Goal: Task Accomplishment & Management: Manage account settings

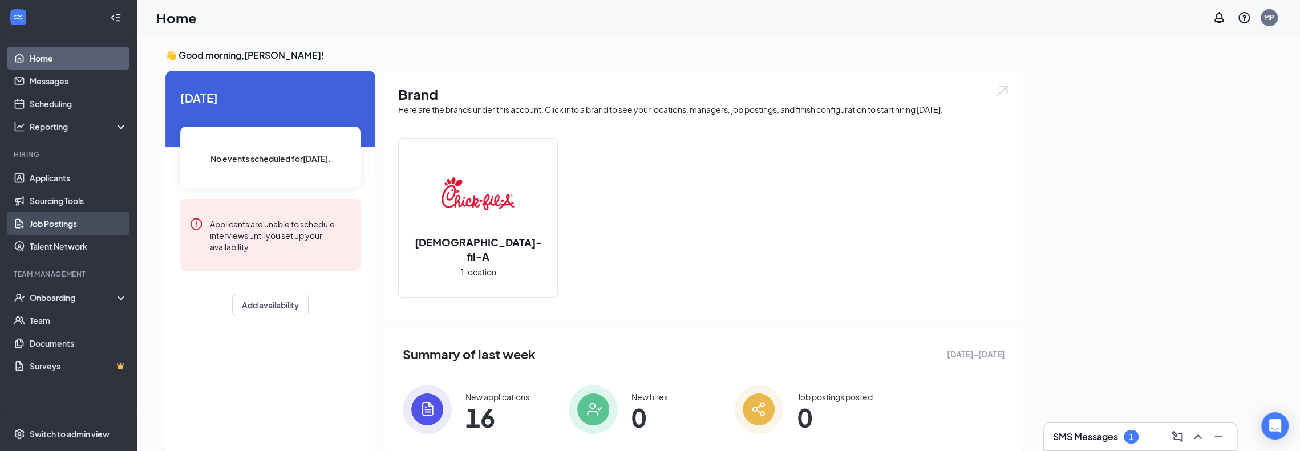
click at [38, 228] on link "Job Postings" at bounding box center [79, 223] width 98 height 23
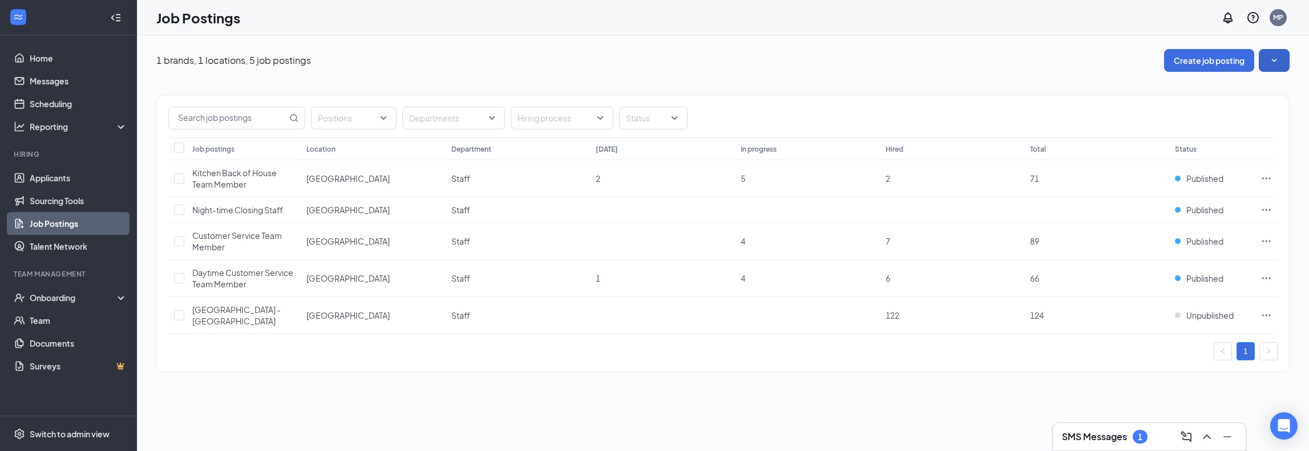
click at [1268, 59] on button "button" at bounding box center [1274, 60] width 31 height 23
click at [1181, 133] on span "View job postings on the career page" at bounding box center [1203, 139] width 153 height 13
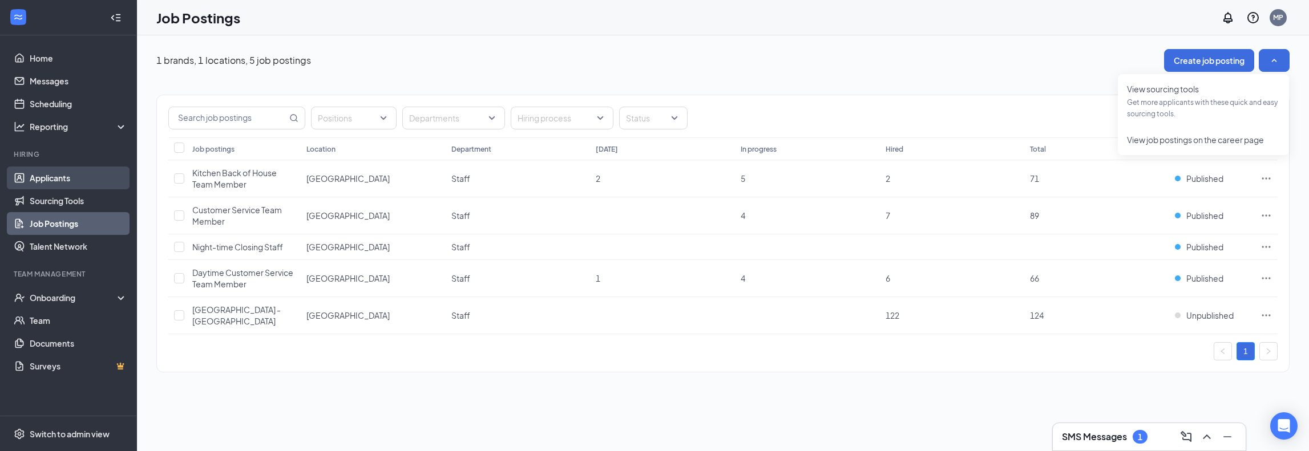
click at [43, 175] on link "Applicants" at bounding box center [79, 178] width 98 height 23
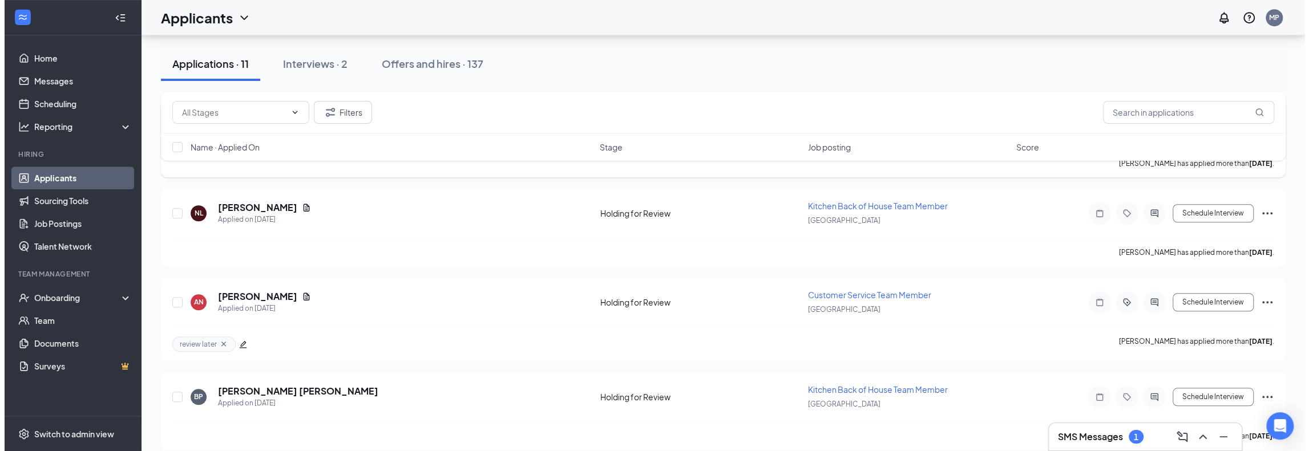
scroll to position [800, 0]
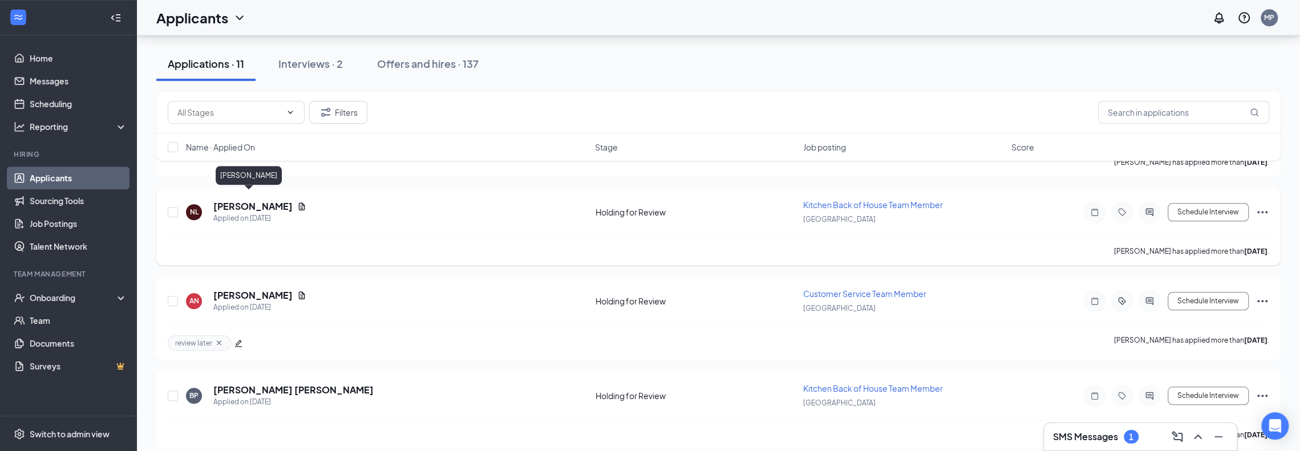
click at [224, 200] on h5 "[PERSON_NAME]" at bounding box center [252, 206] width 79 height 13
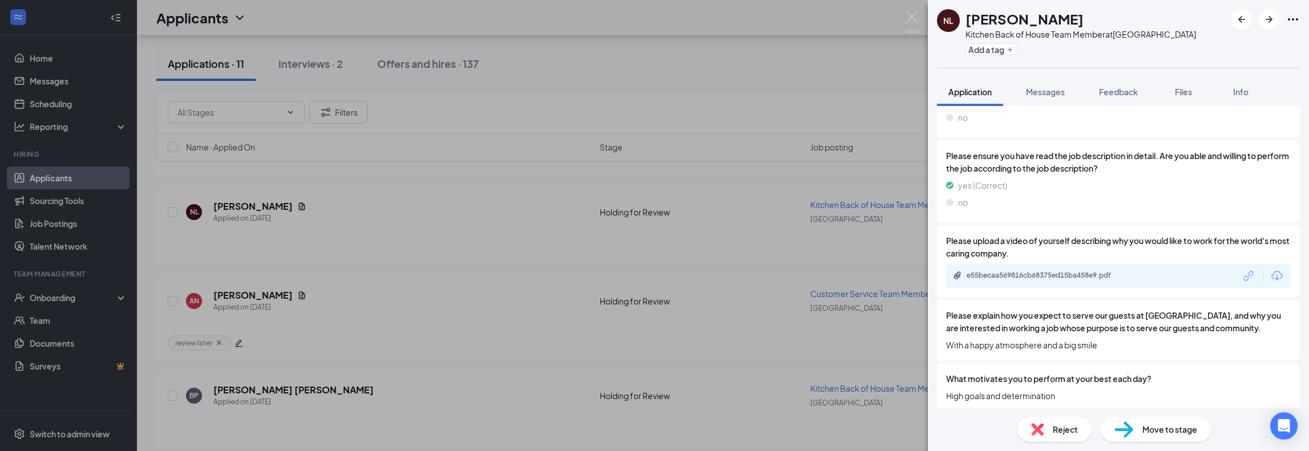
scroll to position [930, 0]
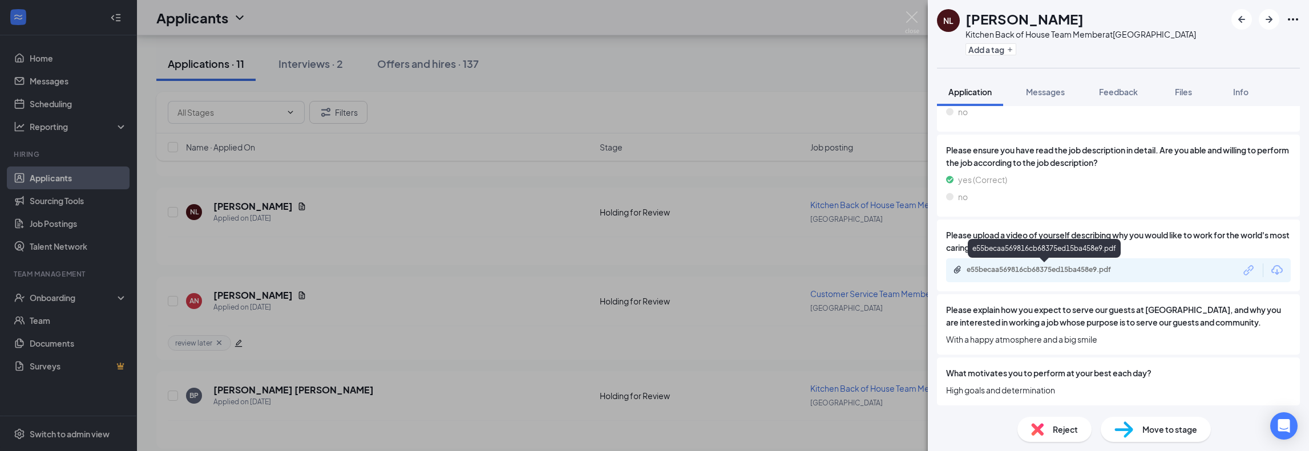
click at [1070, 265] on div "e55becaa569816cb68375ed15ba458e9.pdf" at bounding box center [1046, 269] width 160 height 9
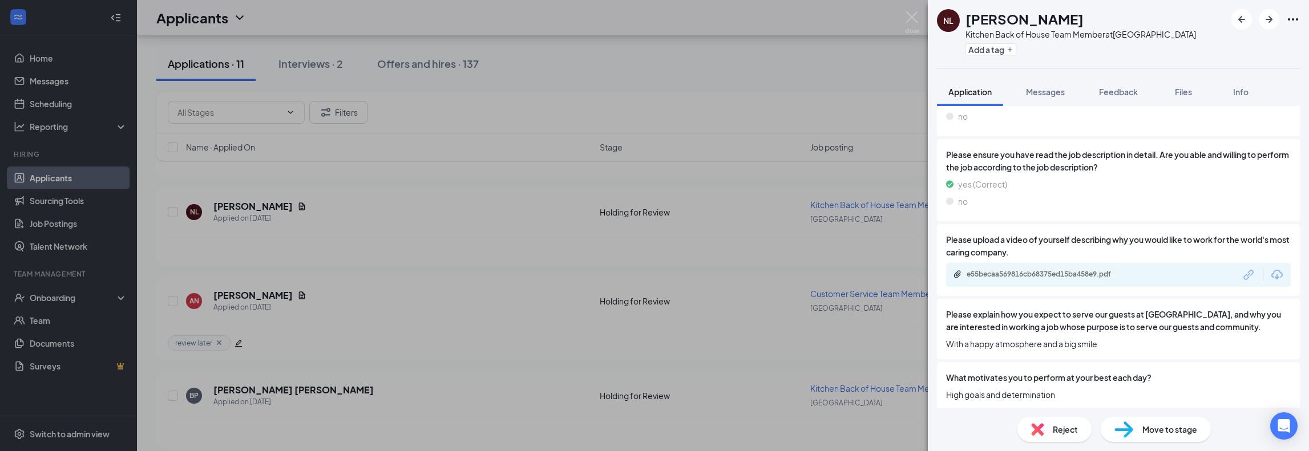
click at [1068, 430] on span "Reject" at bounding box center [1065, 429] width 25 height 13
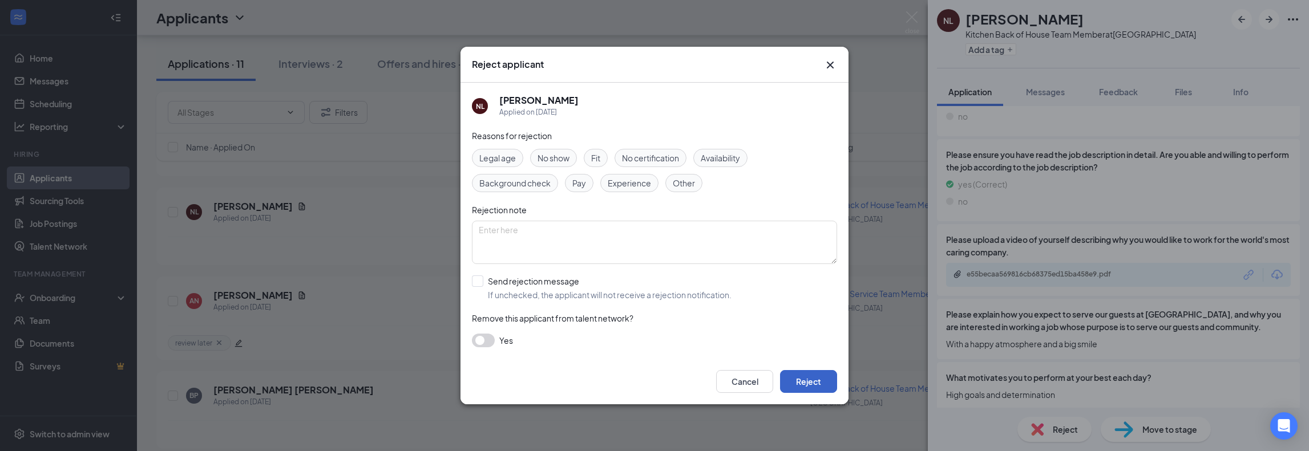
click at [810, 371] on button "Reject" at bounding box center [808, 381] width 57 height 23
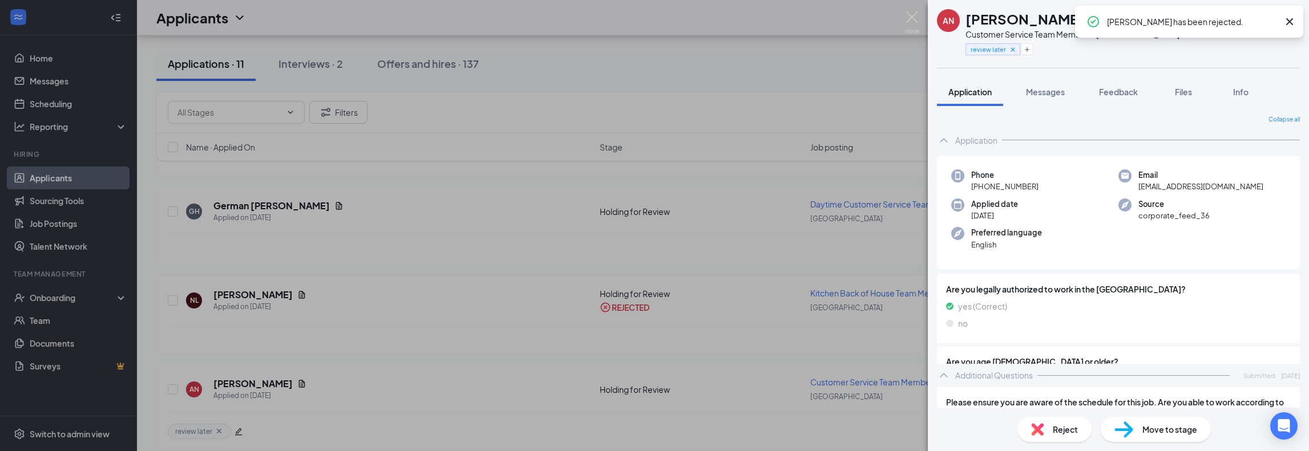
click at [473, 273] on div "AN [PERSON_NAME] Customer Service Team Member at [GEOGRAPHIC_DATA] review later…" at bounding box center [654, 225] width 1309 height 451
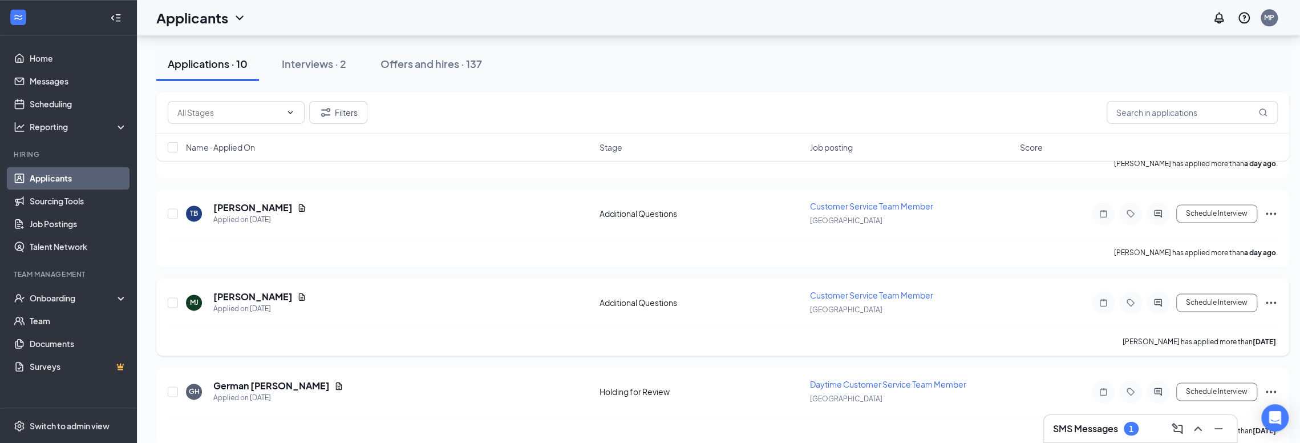
scroll to position [1606, 0]
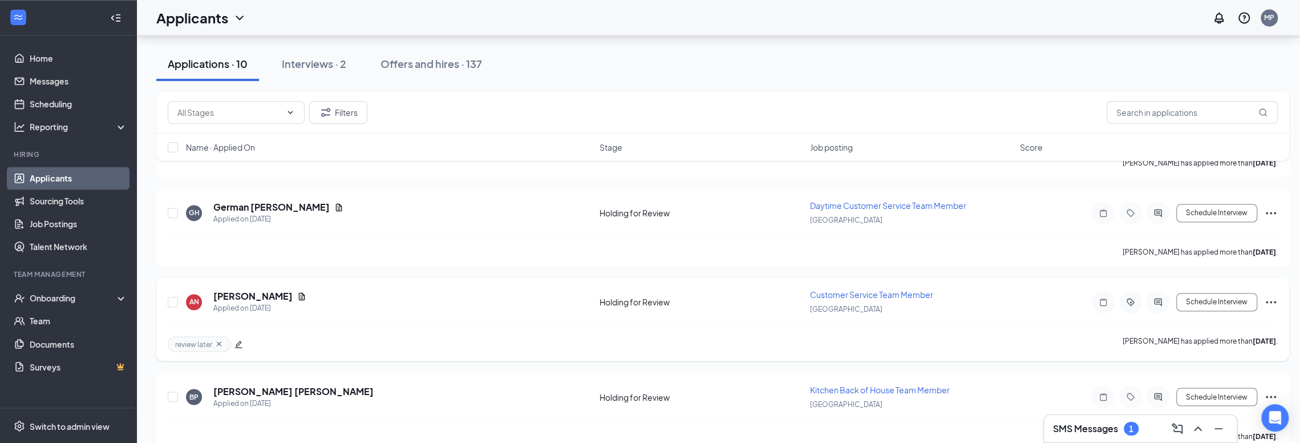
click at [1276, 295] on icon "Ellipses" at bounding box center [1271, 302] width 14 height 14
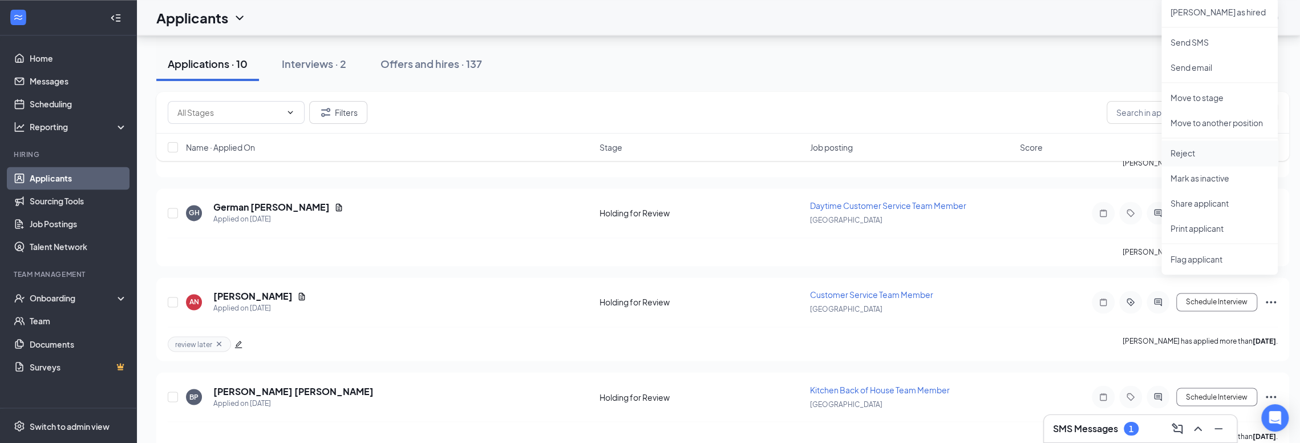
click at [1185, 155] on p "Reject" at bounding box center [1220, 152] width 98 height 11
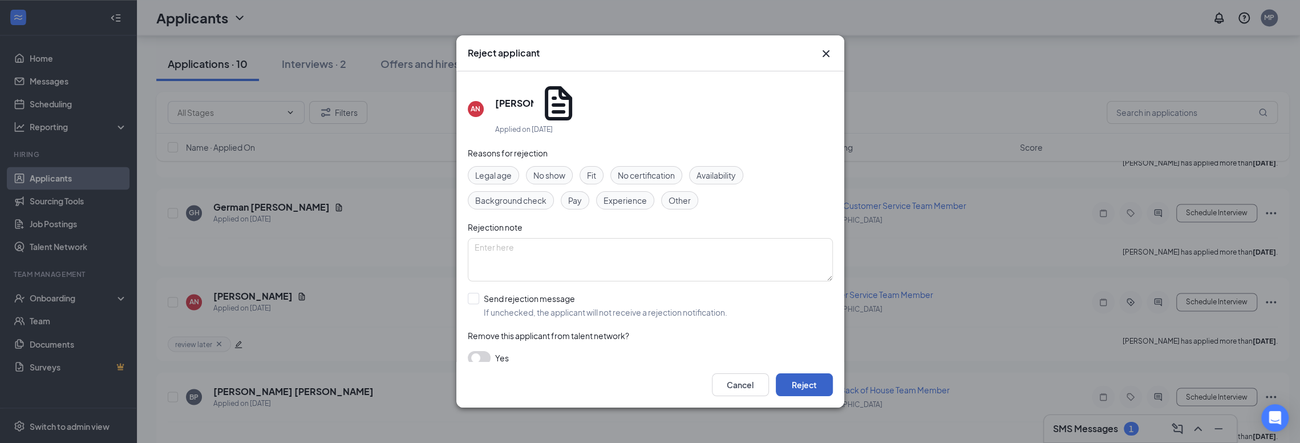
click at [815, 385] on button "Reject" at bounding box center [804, 384] width 57 height 23
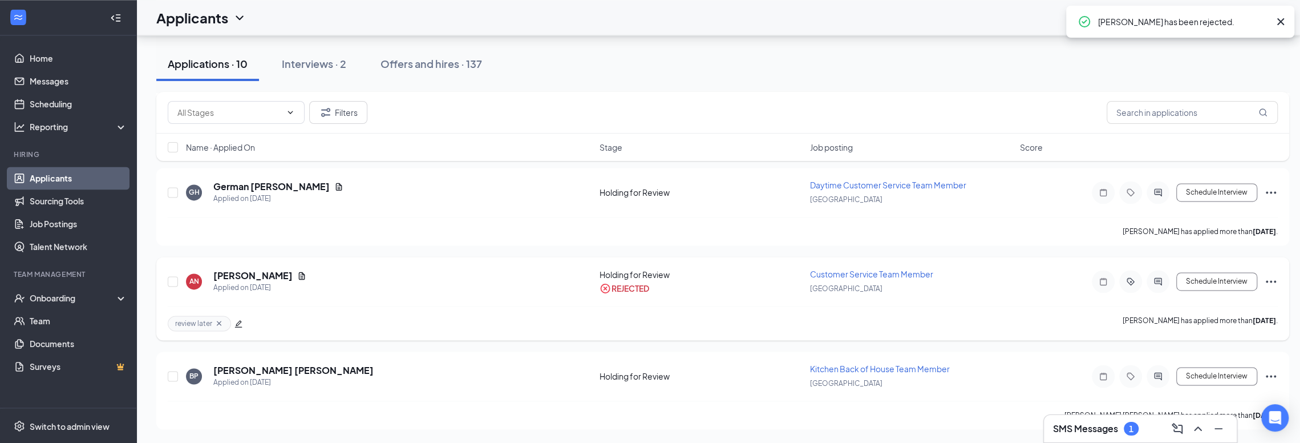
scroll to position [1513, 0]
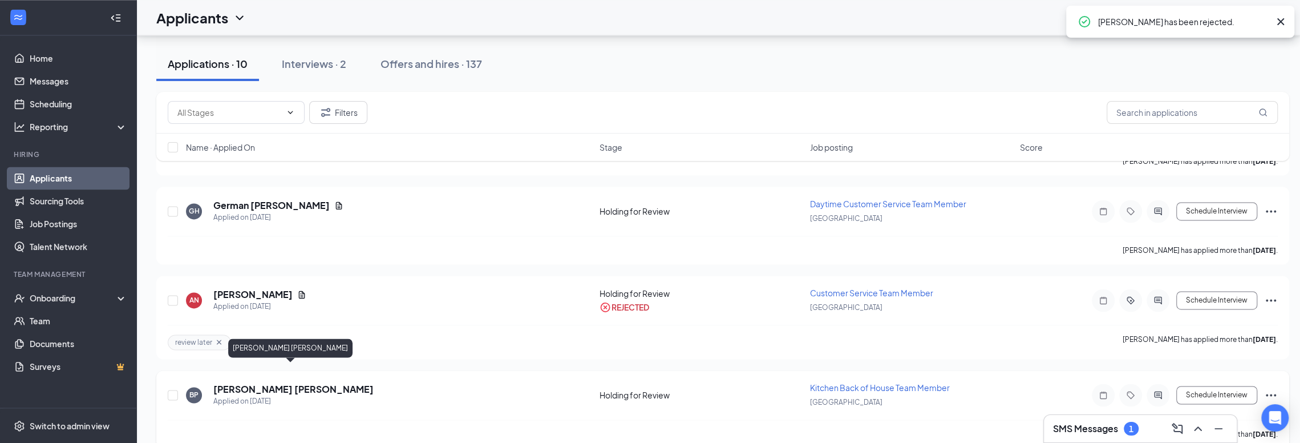
click at [347, 383] on h5 "[PERSON_NAME] [PERSON_NAME]" at bounding box center [293, 389] width 160 height 13
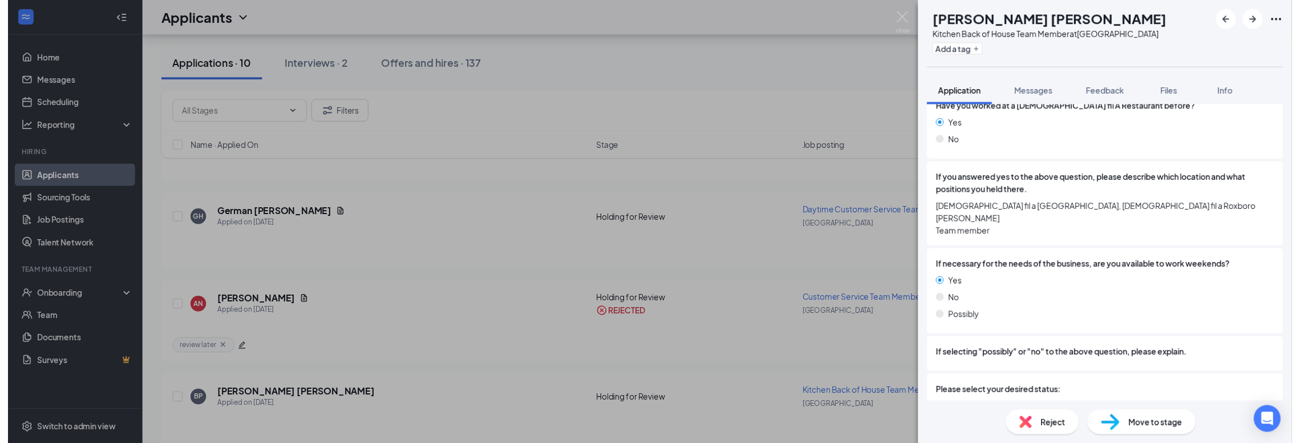
scroll to position [570, 0]
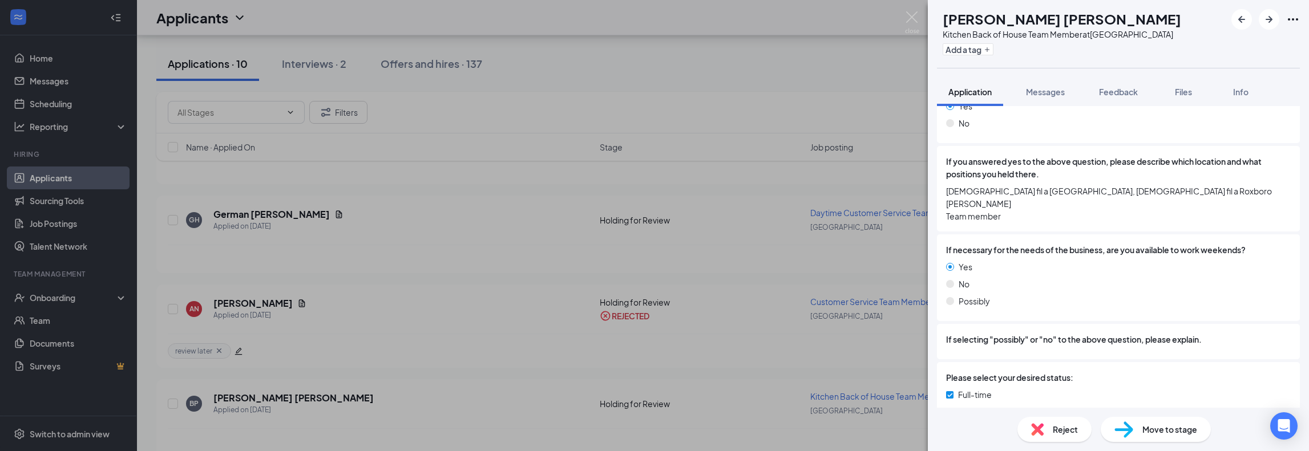
click at [501, 263] on div "[PERSON_NAME] [PERSON_NAME] [PERSON_NAME] Kitchen Back of House Team Member at …" at bounding box center [654, 225] width 1309 height 451
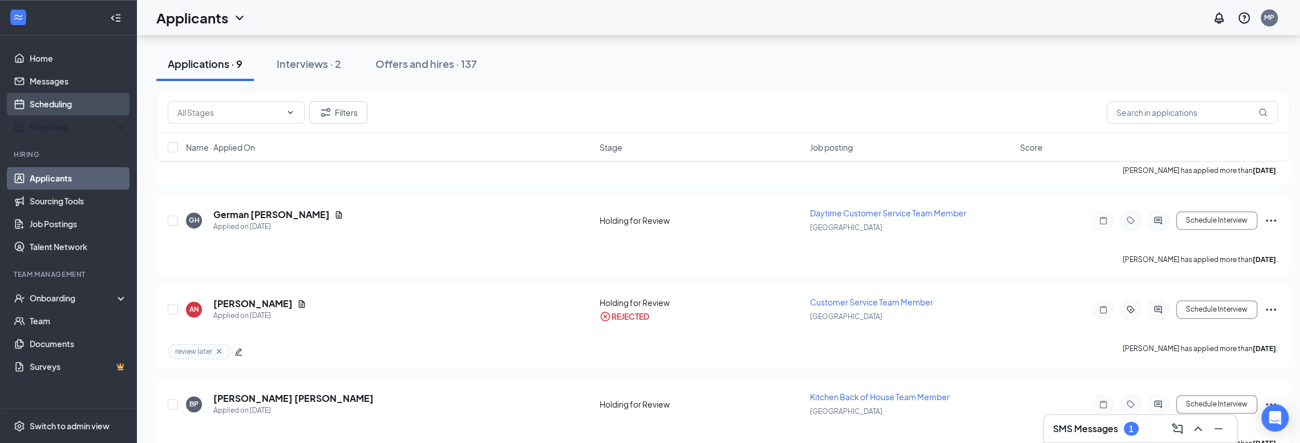
click at [66, 100] on link "Scheduling" at bounding box center [79, 103] width 98 height 23
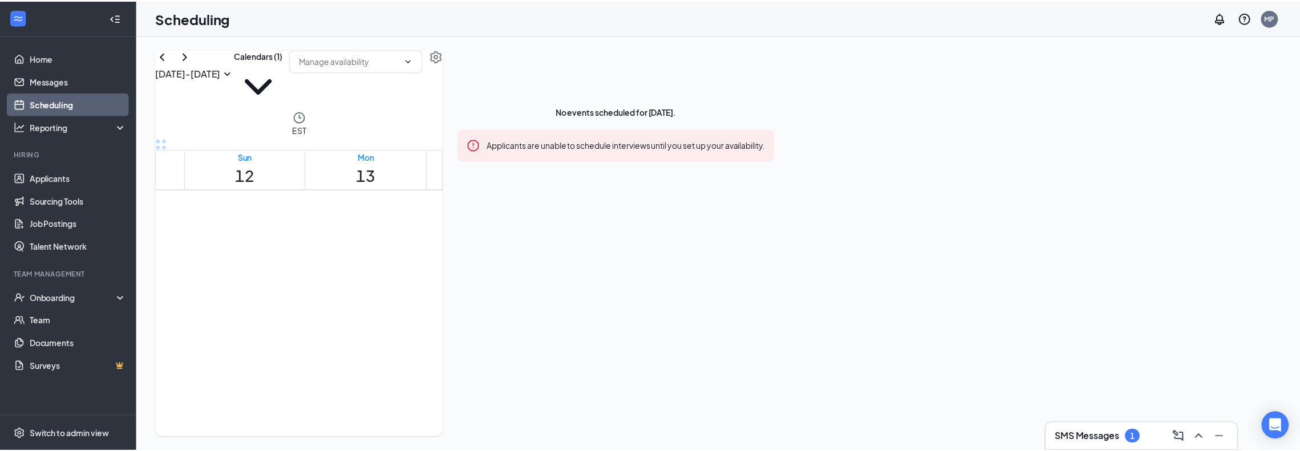
scroll to position [1359, 0]
click at [58, 53] on link "Home" at bounding box center [79, 58] width 98 height 23
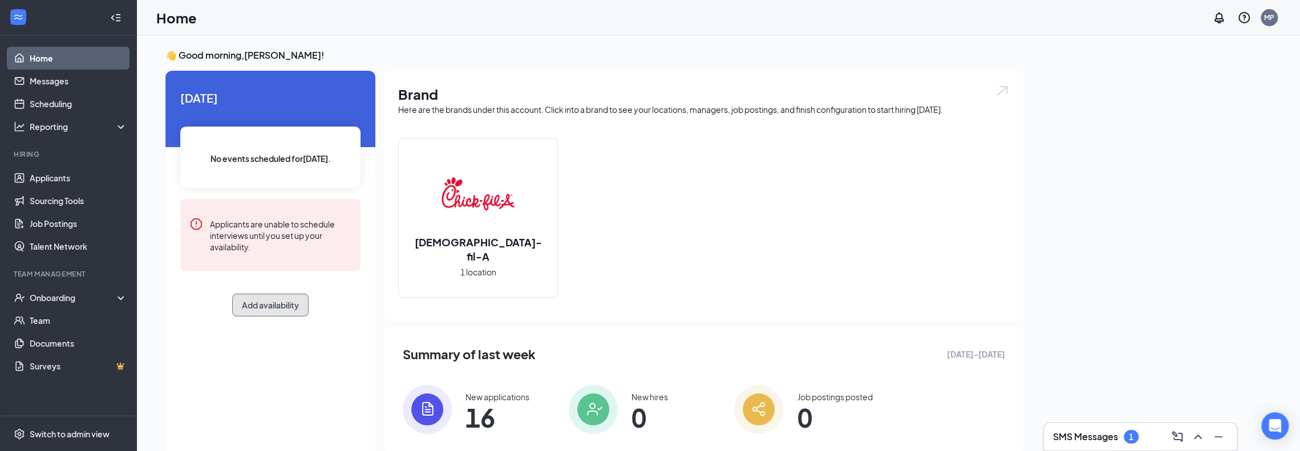
click at [292, 299] on button "Add availability" at bounding box center [270, 305] width 76 height 23
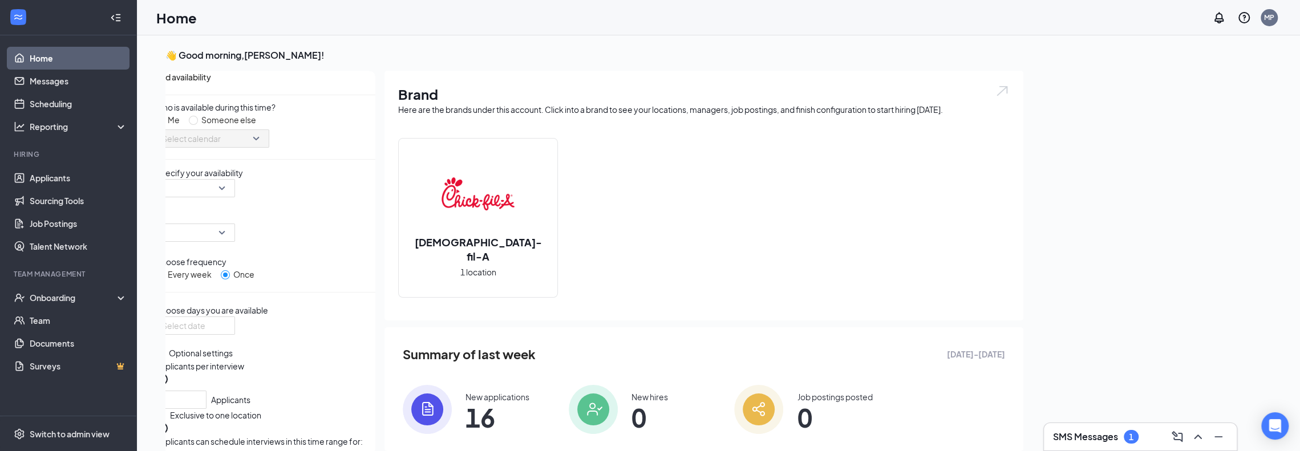
scroll to position [5, 0]
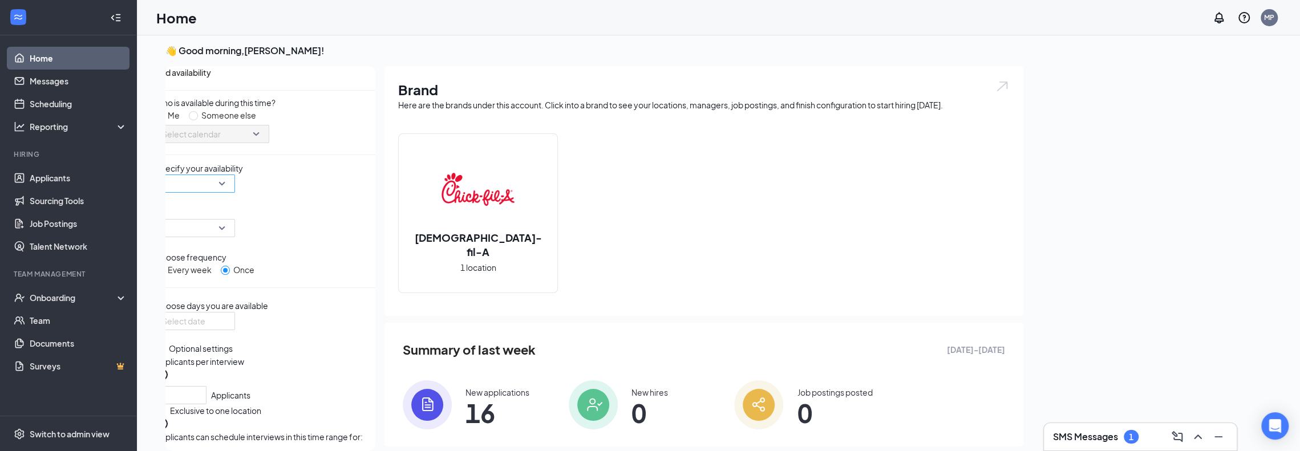
click at [220, 192] on input "search" at bounding box center [191, 183] width 58 height 17
click at [220, 224] on input "search" at bounding box center [191, 228] width 58 height 17
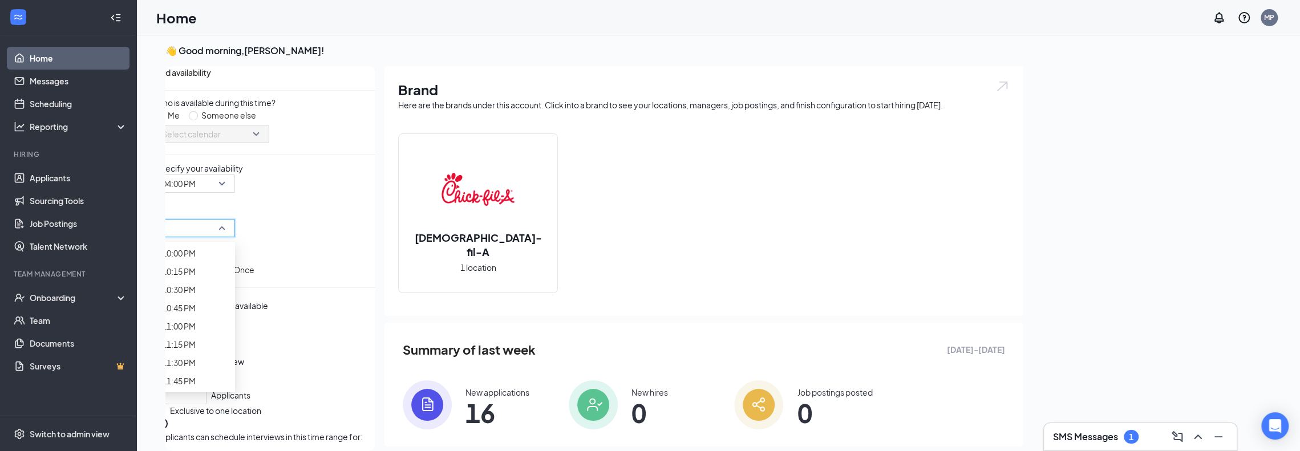
click at [199, 327] on input at bounding box center [194, 321] width 64 height 13
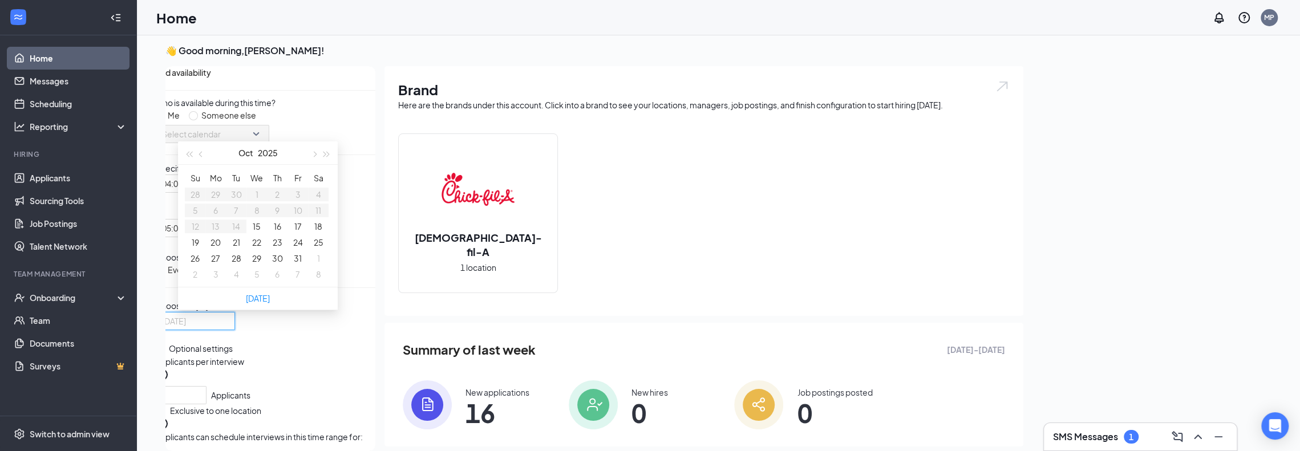
click at [300, 233] on button "17" at bounding box center [297, 226] width 7 height 13
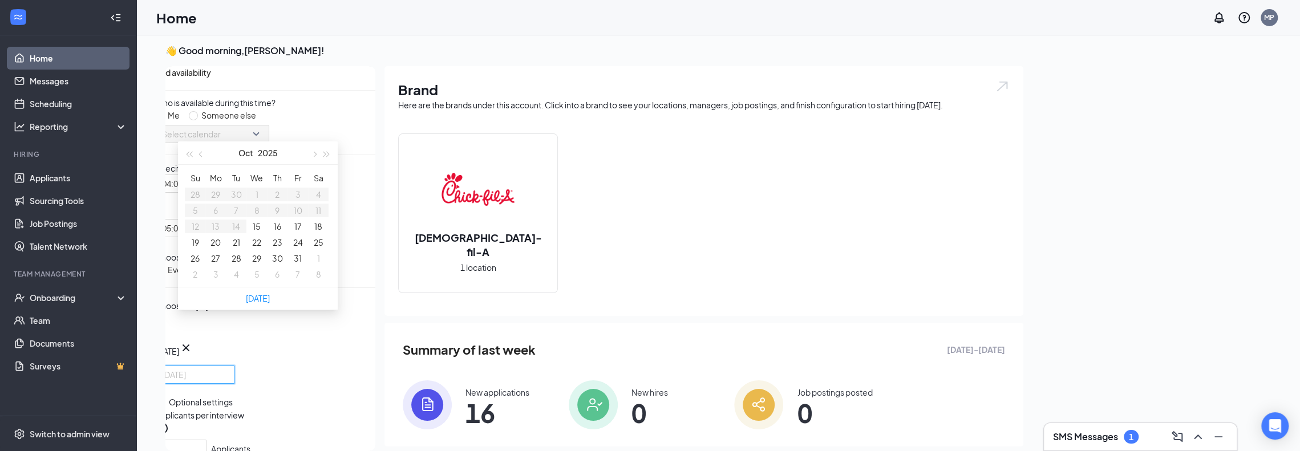
type input "[DATE]"
click at [321, 375] on div "Fri Oct [DATE] Mo Tu We Th Fr Sa 28 29 30 1 2 3 4 5 6 7 8 9 10 11 12 13 14 15 1…" at bounding box center [265, 348] width 220 height 72
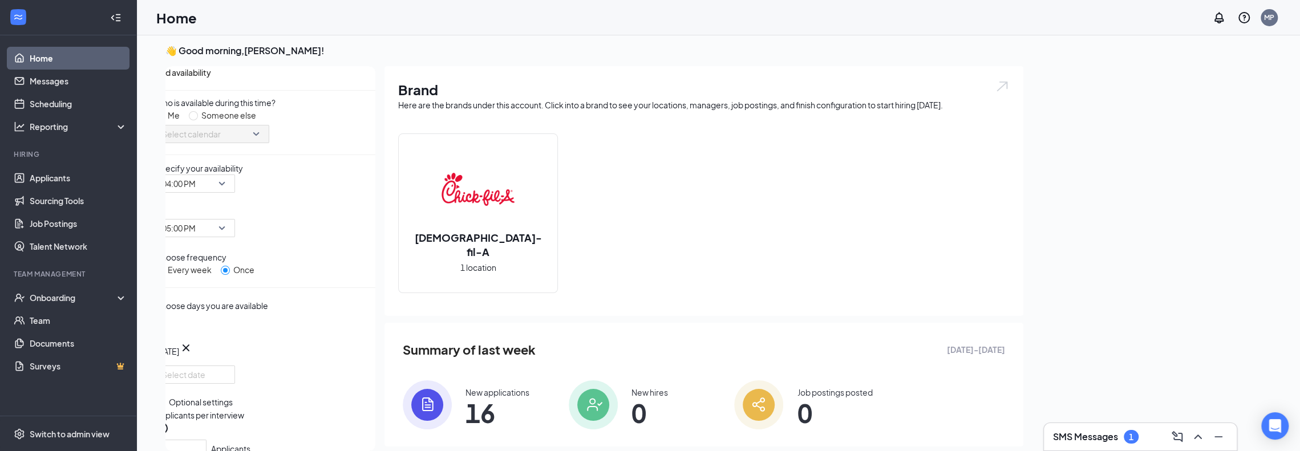
scroll to position [175, 0]
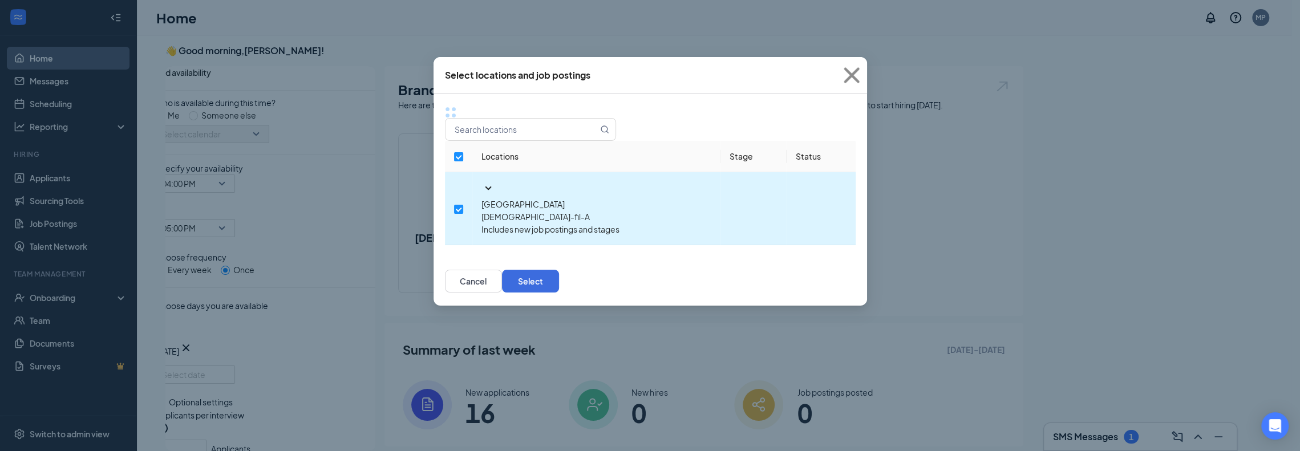
click at [481, 181] on icon "SmallChevronDown" at bounding box center [488, 188] width 14 height 14
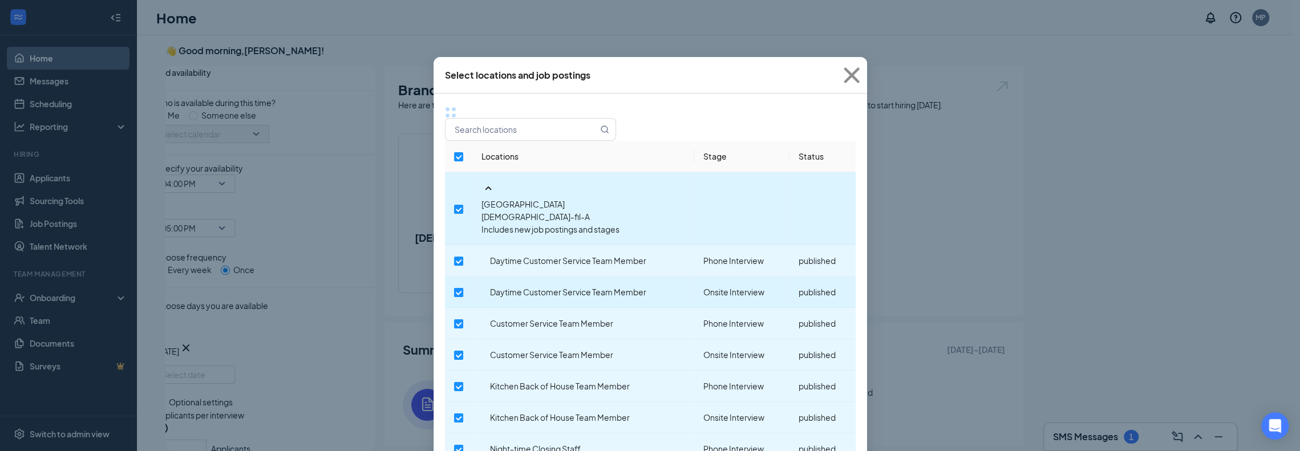
click at [463, 288] on input "checkbox" at bounding box center [458, 292] width 9 height 9
checkbox input "true"
checkbox input "false"
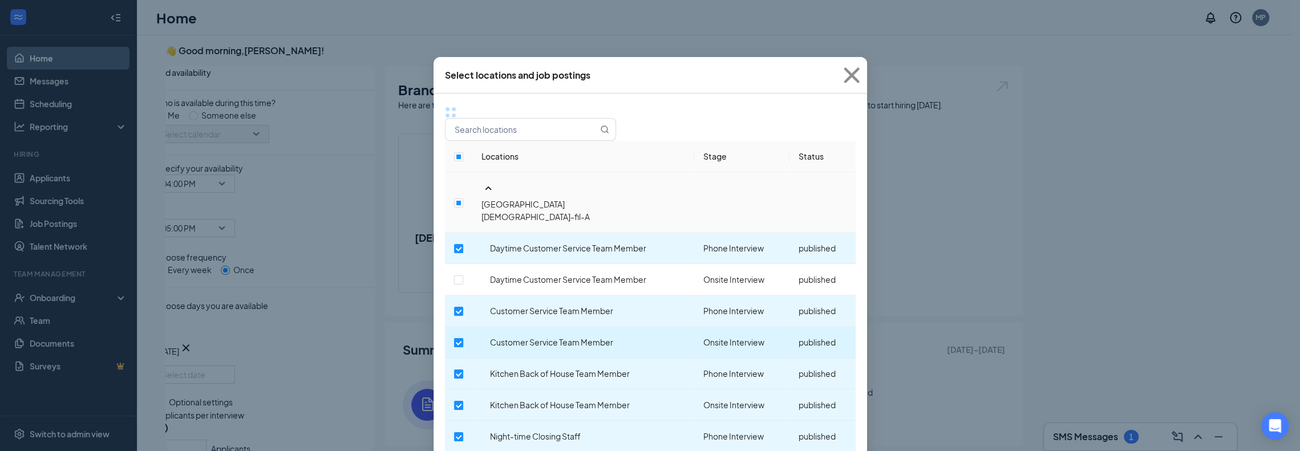
click at [463, 338] on input "checkbox" at bounding box center [458, 342] width 9 height 9
checkbox input "false"
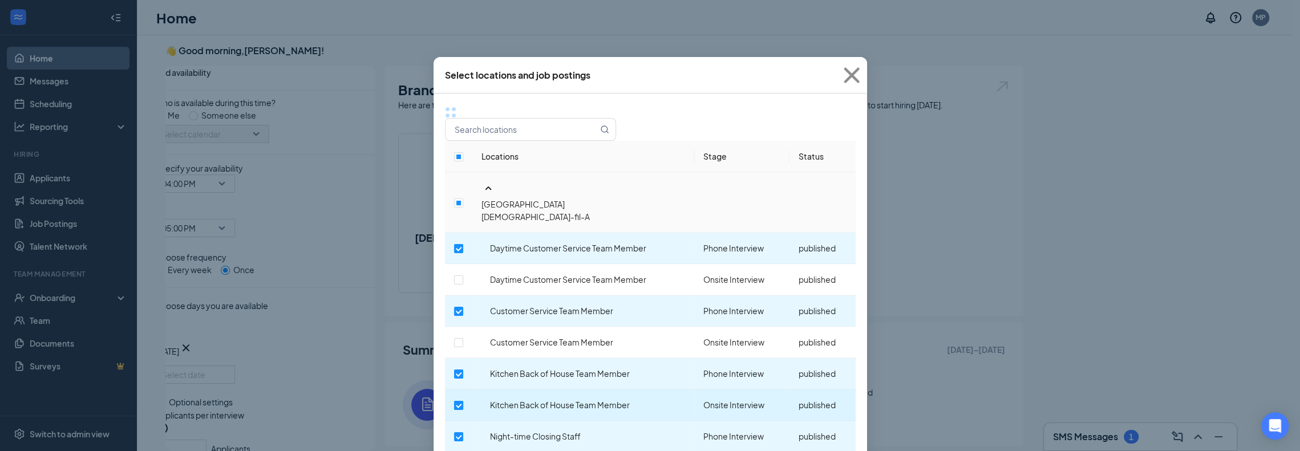
click at [463, 401] on input "checkbox" at bounding box center [458, 405] width 9 height 9
checkbox input "false"
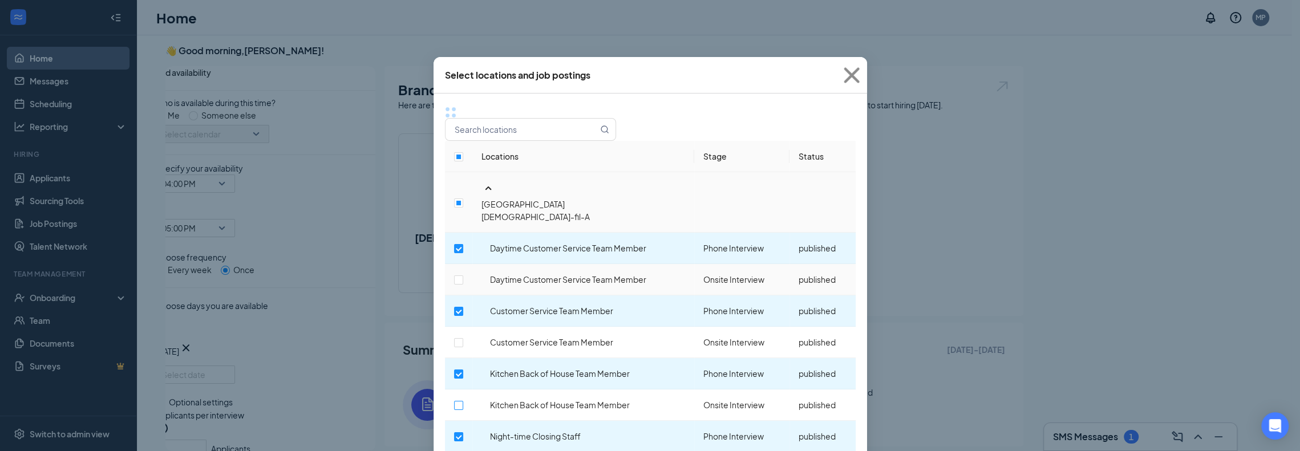
scroll to position [59, 0]
checkbox input "false"
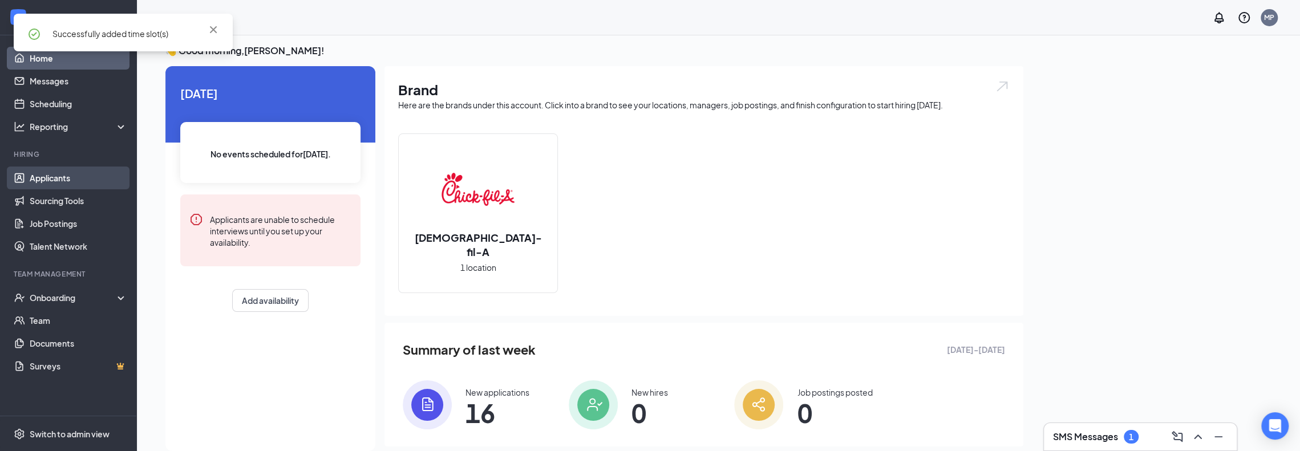
click at [50, 178] on link "Applicants" at bounding box center [79, 178] width 98 height 23
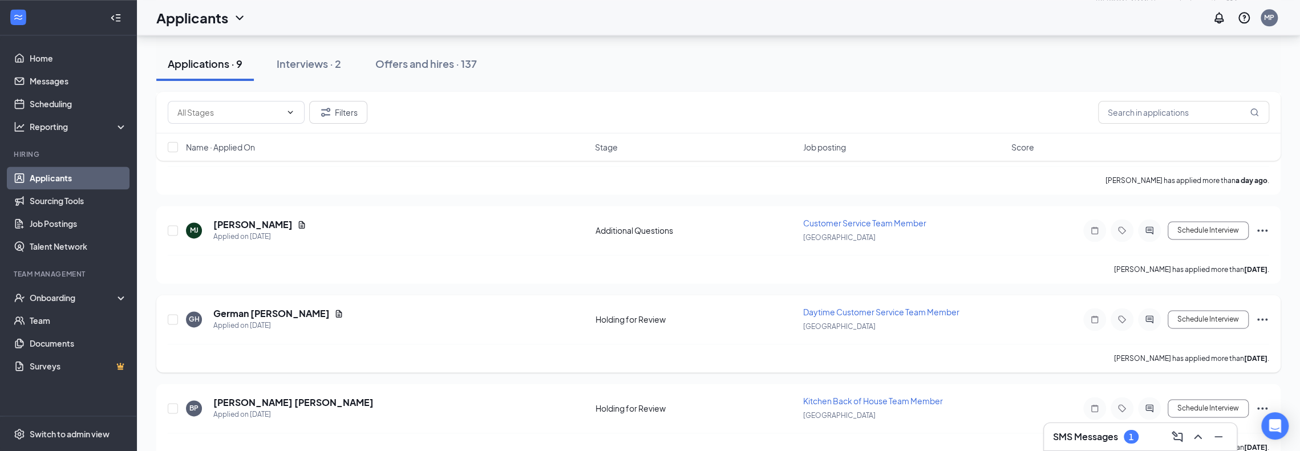
scroll to position [1355, 0]
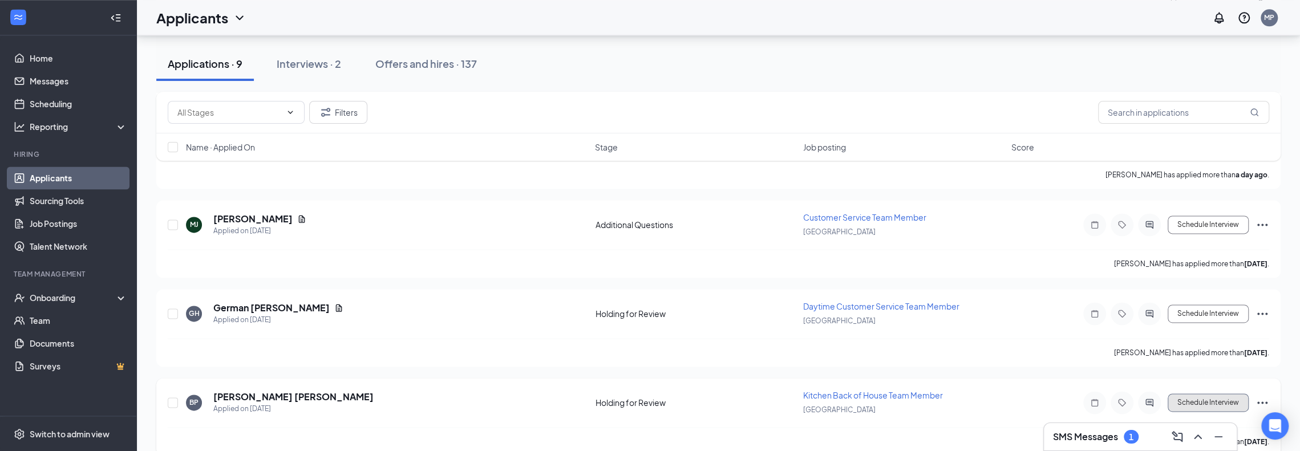
click at [1224, 394] on button "Schedule Interview" at bounding box center [1208, 403] width 81 height 18
type input "Phone Interview (next stage)"
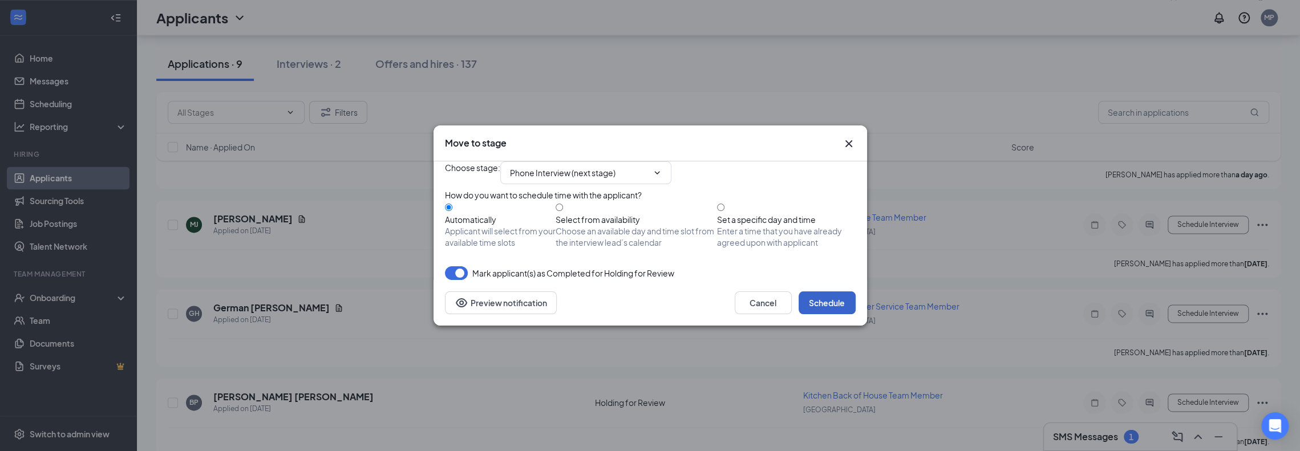
click at [842, 314] on button "Schedule" at bounding box center [827, 303] width 57 height 23
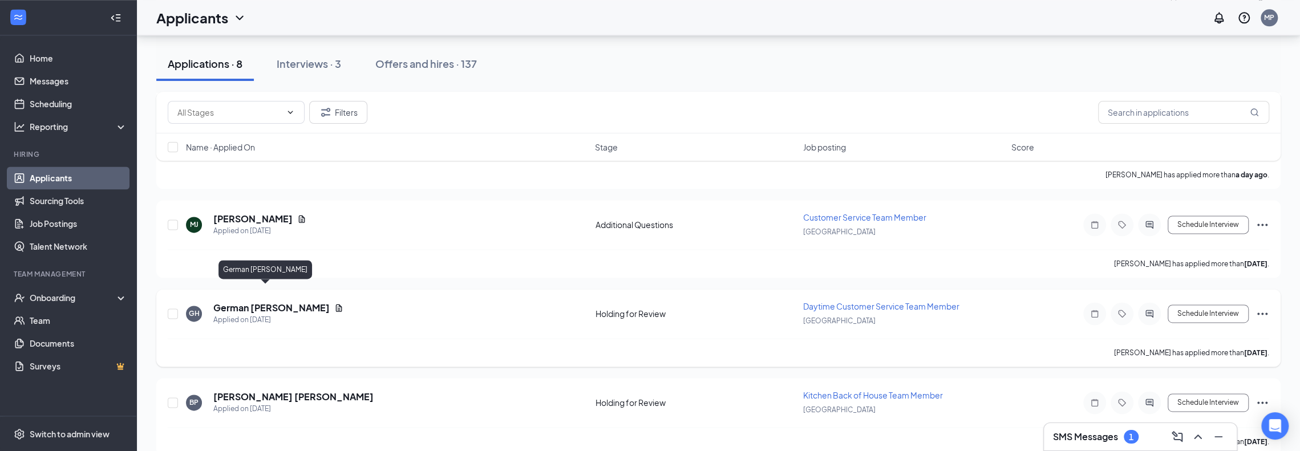
click at [252, 302] on h5 "German [PERSON_NAME]" at bounding box center [271, 308] width 116 height 13
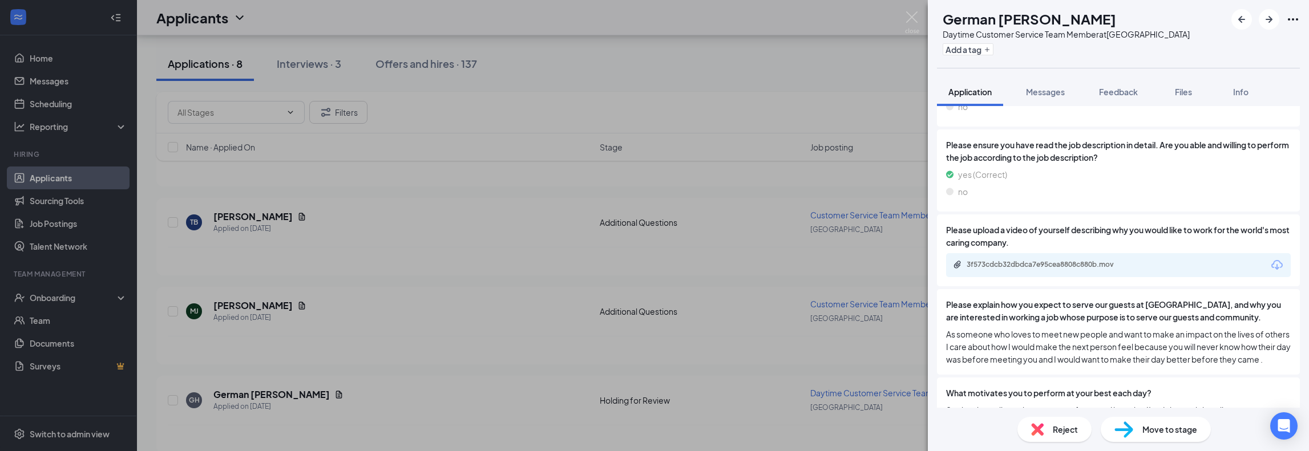
scroll to position [1027, 0]
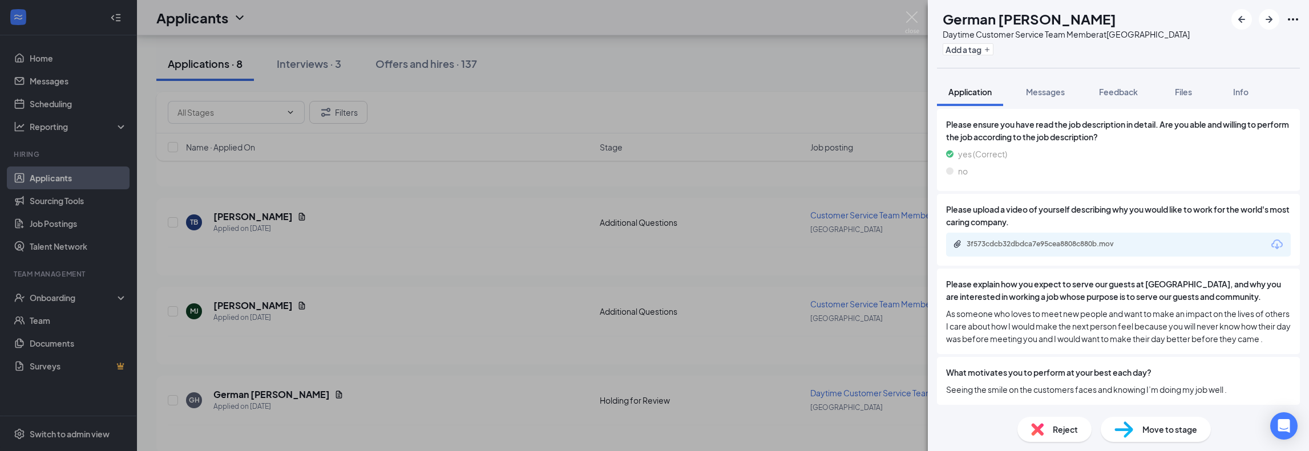
click at [1019, 233] on div "3f573cdcb32dbdca7e95cea8808c880b.mov" at bounding box center [1118, 245] width 345 height 24
click at [1013, 240] on div "3f573cdcb32dbdca7e95cea8808c880b.mov" at bounding box center [1046, 244] width 160 height 9
click at [1155, 430] on span "Move to stage" at bounding box center [1169, 429] width 55 height 13
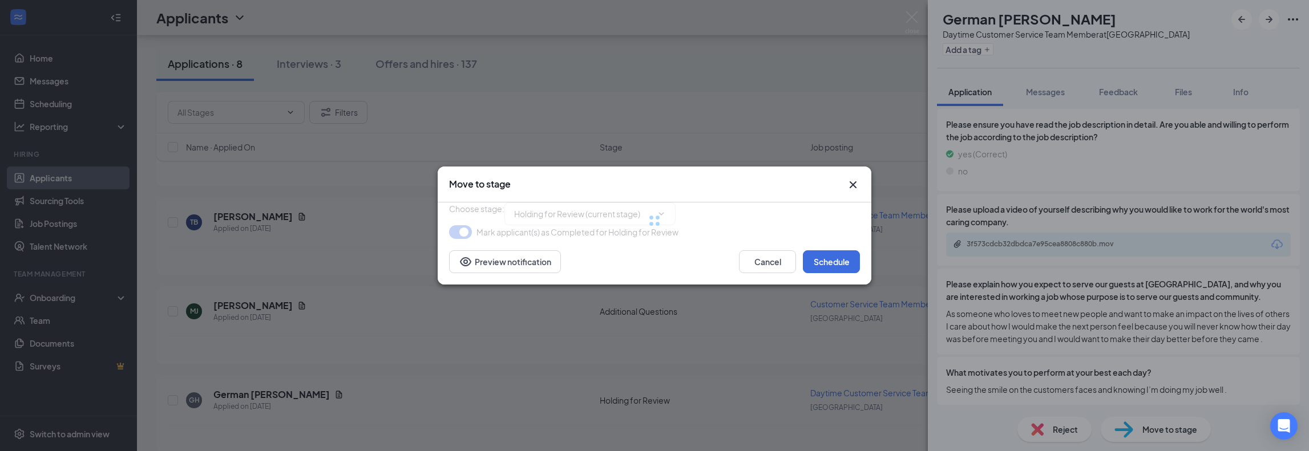
type input "Phone Interview (next stage)"
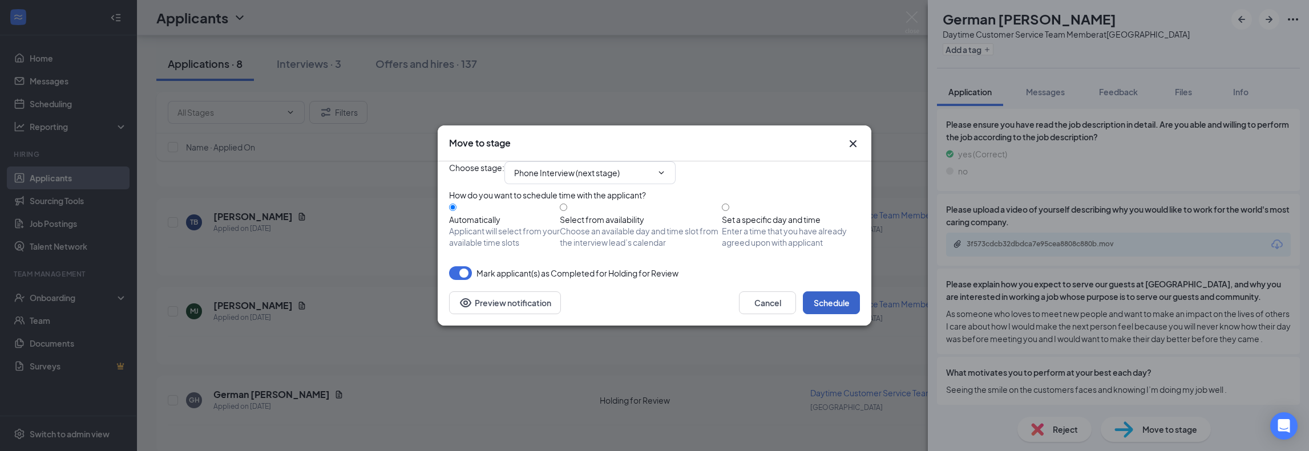
click at [820, 314] on button "Schedule" at bounding box center [831, 303] width 57 height 23
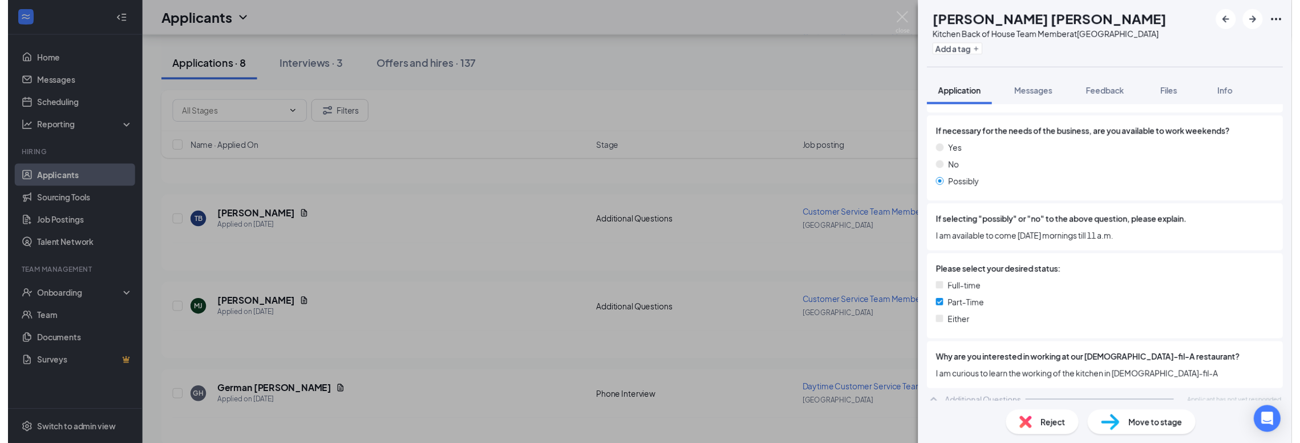
scroll to position [679, 0]
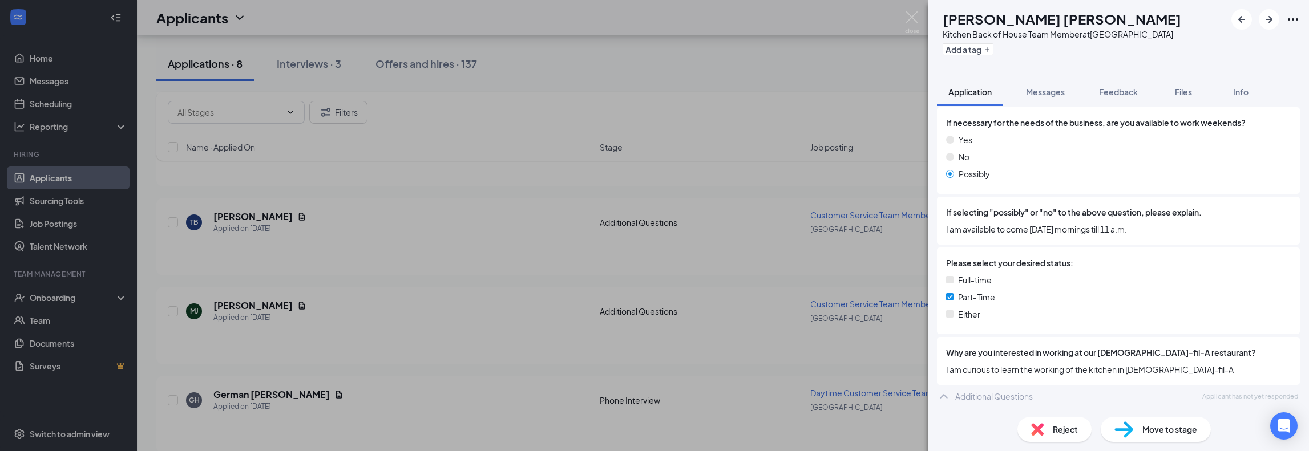
click at [472, 326] on div "[PERSON_NAME] [PERSON_NAME] [PERSON_NAME] Kitchen Back of House Team Member at …" at bounding box center [654, 225] width 1309 height 451
